Goal: Task Accomplishment & Management: Manage account settings

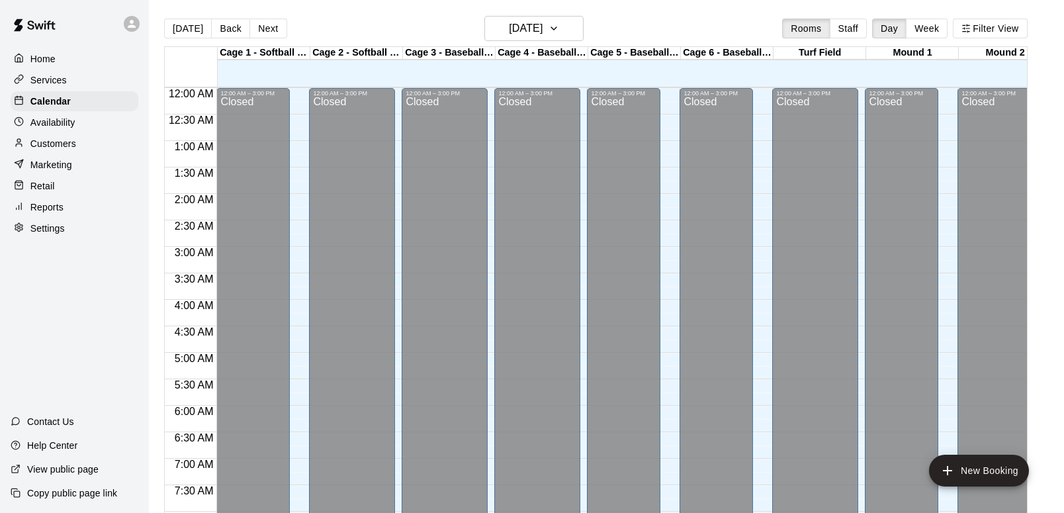
scroll to position [791, 0]
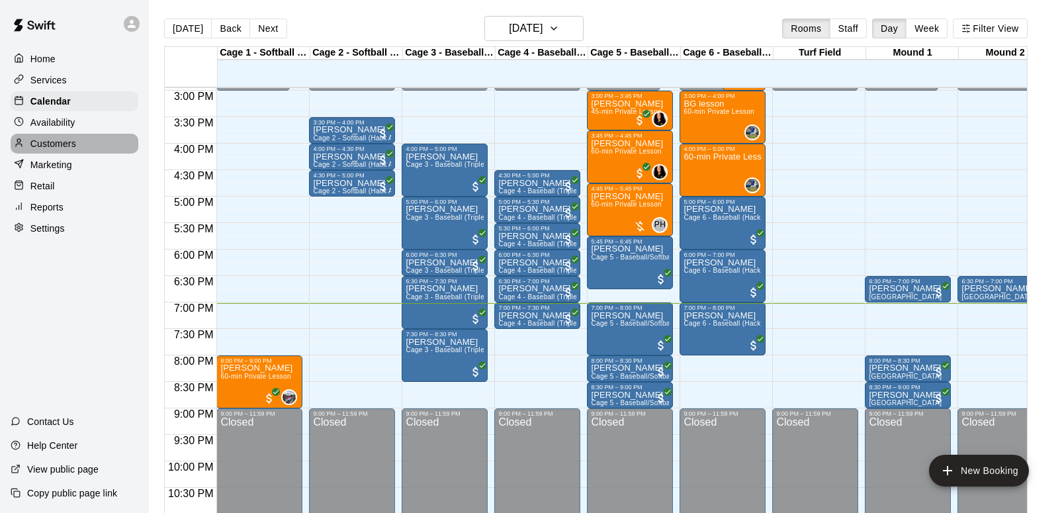
click at [50, 142] on p "Customers" at bounding box center [53, 143] width 46 height 13
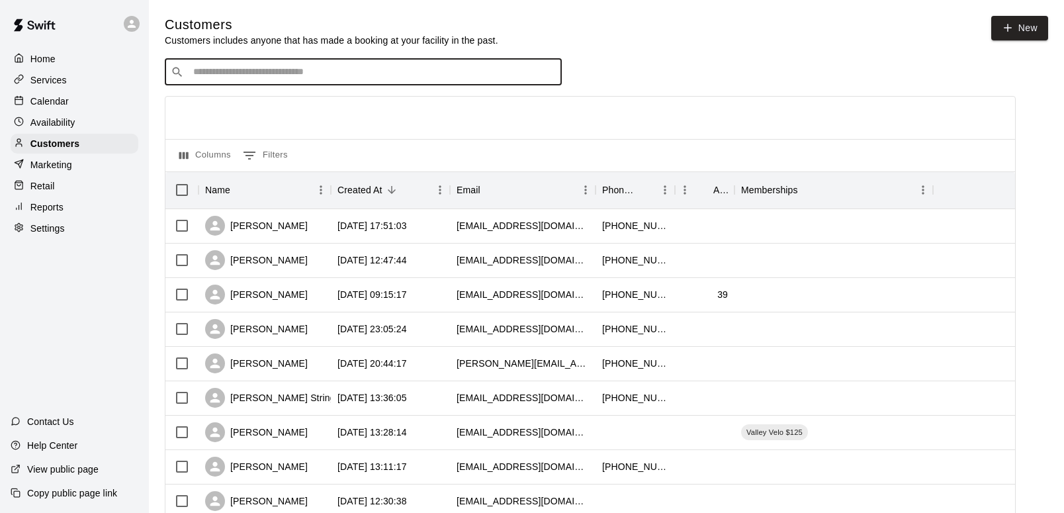
click at [240, 75] on input "Search customers by name or email" at bounding box center [372, 72] width 367 height 13
type input "******"
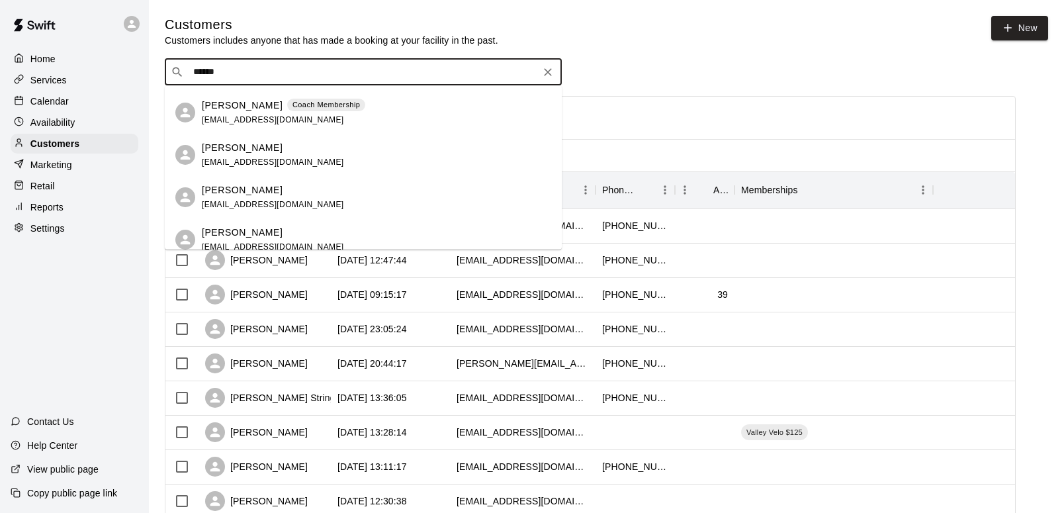
scroll to position [203, 0]
click at [235, 110] on p "[PERSON_NAME]" at bounding box center [242, 108] width 81 height 14
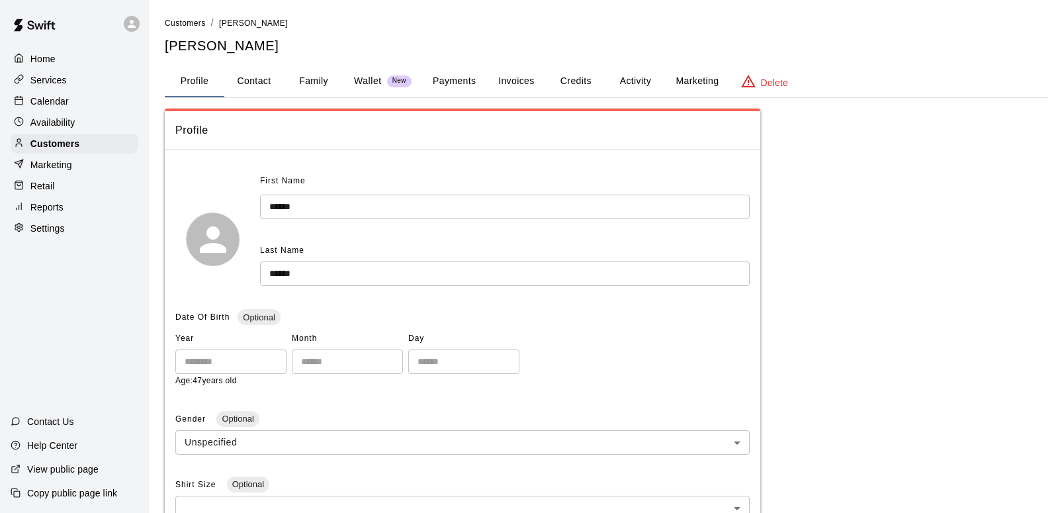
click at [365, 79] on p "Wallet" at bounding box center [368, 81] width 28 height 14
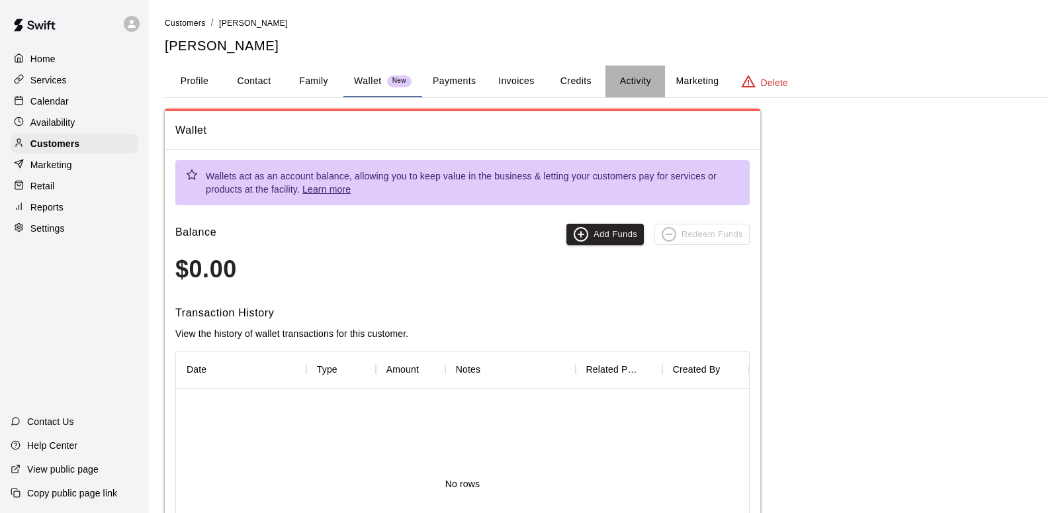
click at [633, 80] on button "Activity" at bounding box center [635, 82] width 60 height 32
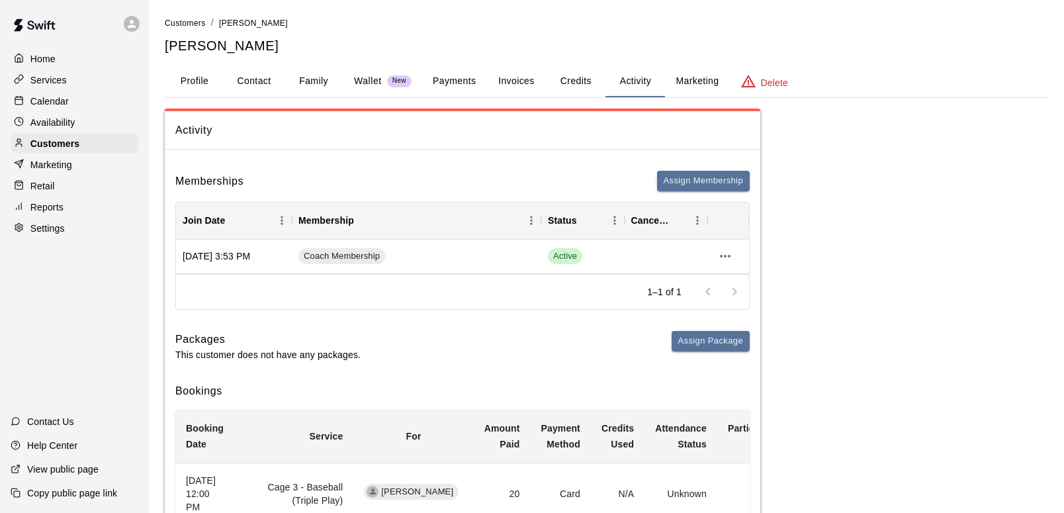
click at [461, 80] on button "Payments" at bounding box center [454, 82] width 64 height 32
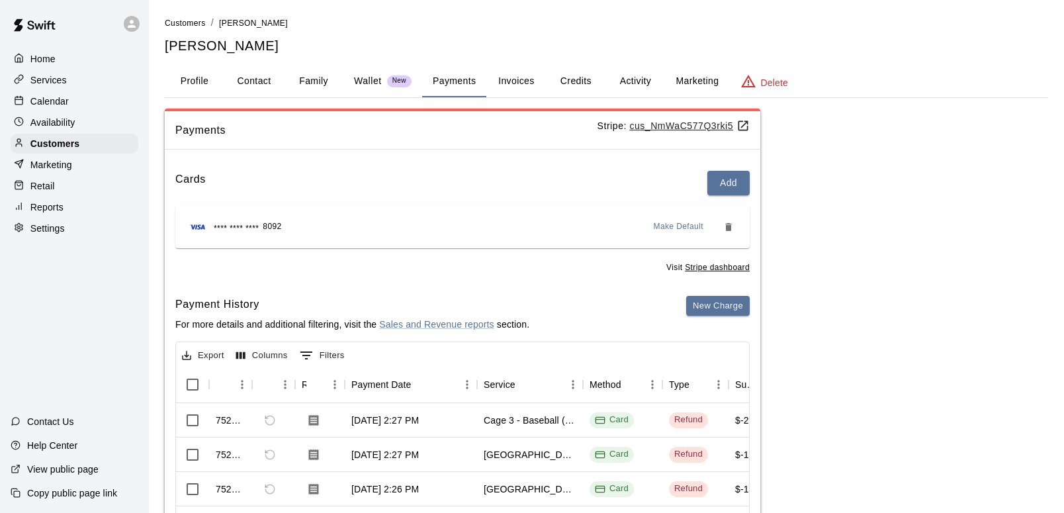
click at [639, 77] on button "Activity" at bounding box center [635, 82] width 60 height 32
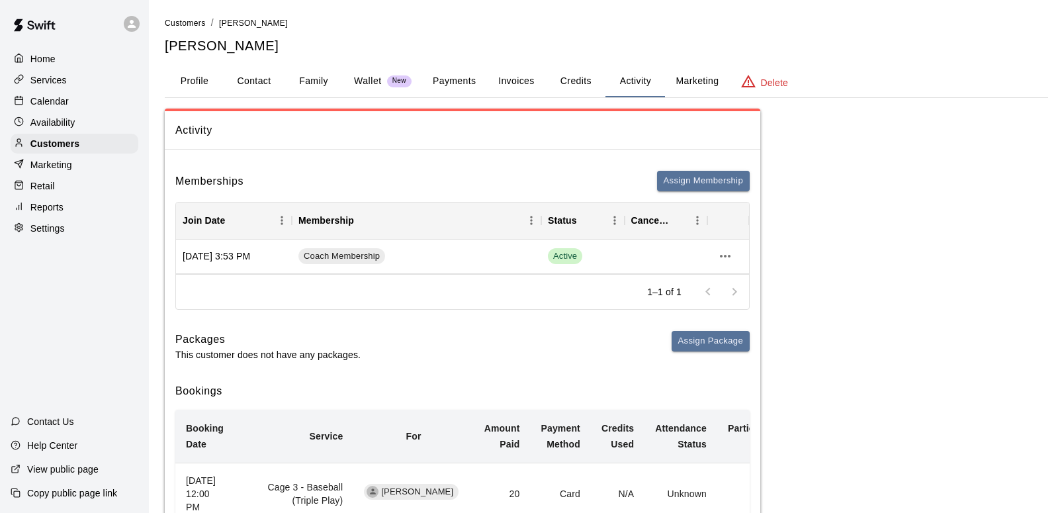
click at [451, 79] on button "Payments" at bounding box center [454, 82] width 64 height 32
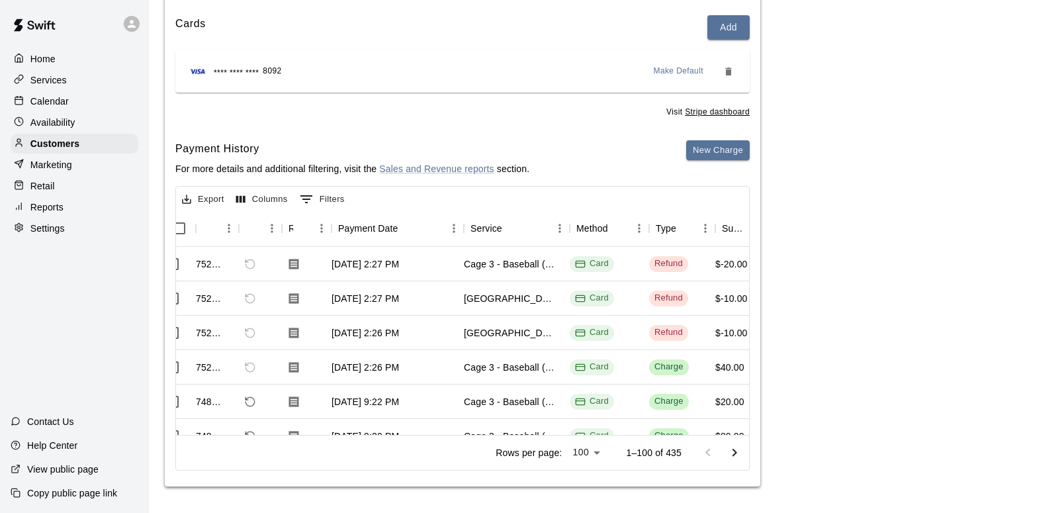
scroll to position [0, 13]
